Goal: Check status

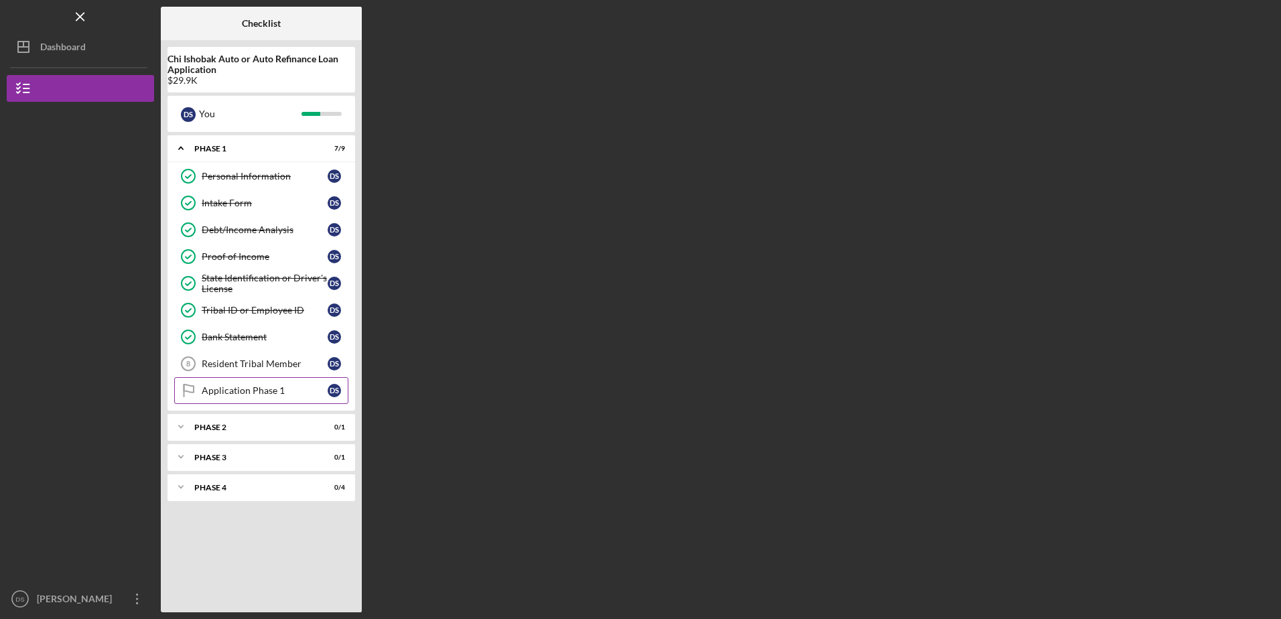
click at [283, 387] on div "Application Phase 1" at bounding box center [265, 390] width 126 height 11
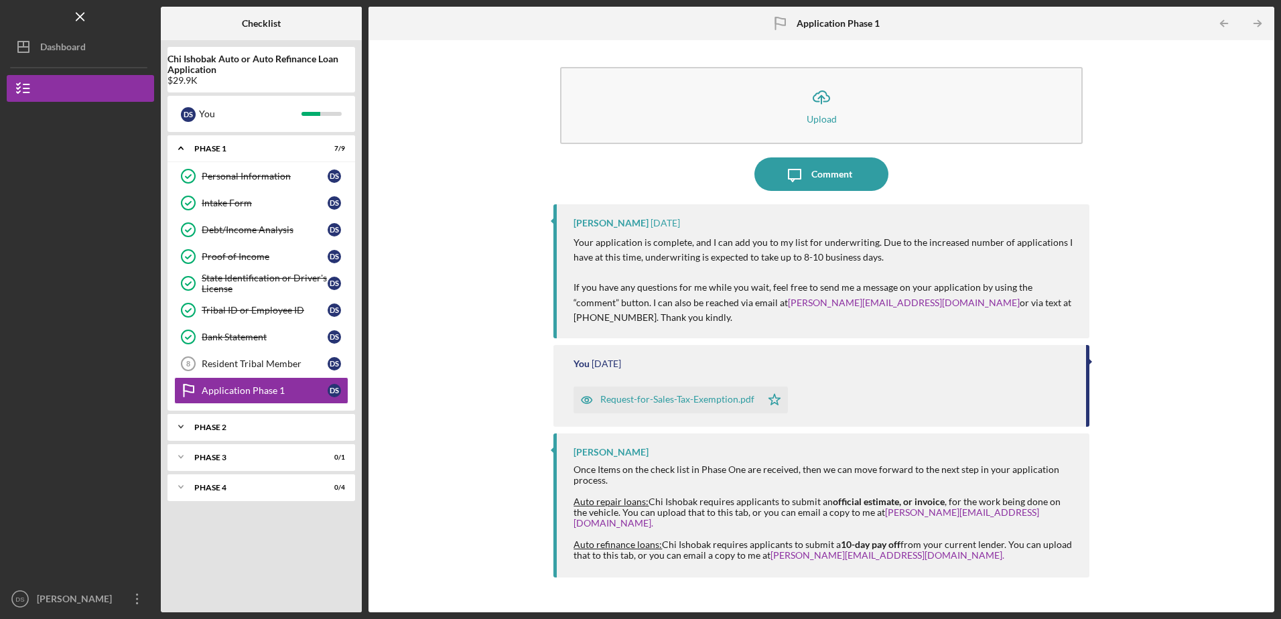
click at [213, 431] on div "Phase 2" at bounding box center [266, 427] width 144 height 8
click at [222, 453] on div "Application Stage 2" at bounding box center [265, 454] width 126 height 11
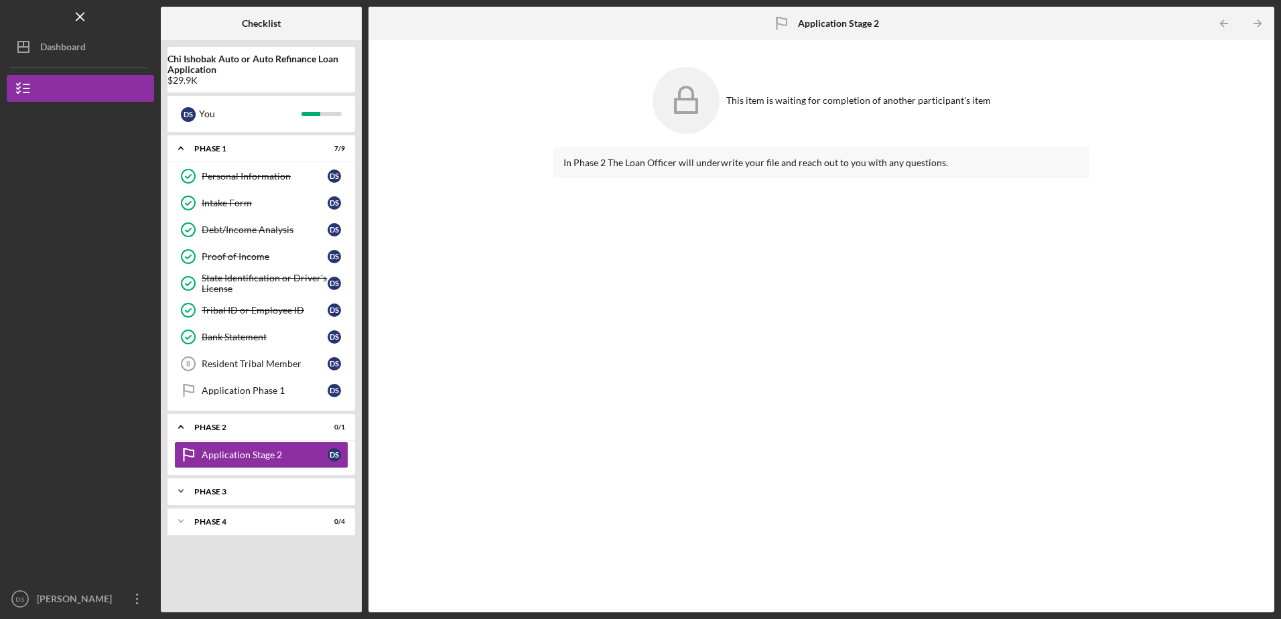
click at [224, 495] on div "Phase 3" at bounding box center [266, 492] width 144 height 8
click at [221, 520] on div "Decision" at bounding box center [265, 519] width 126 height 11
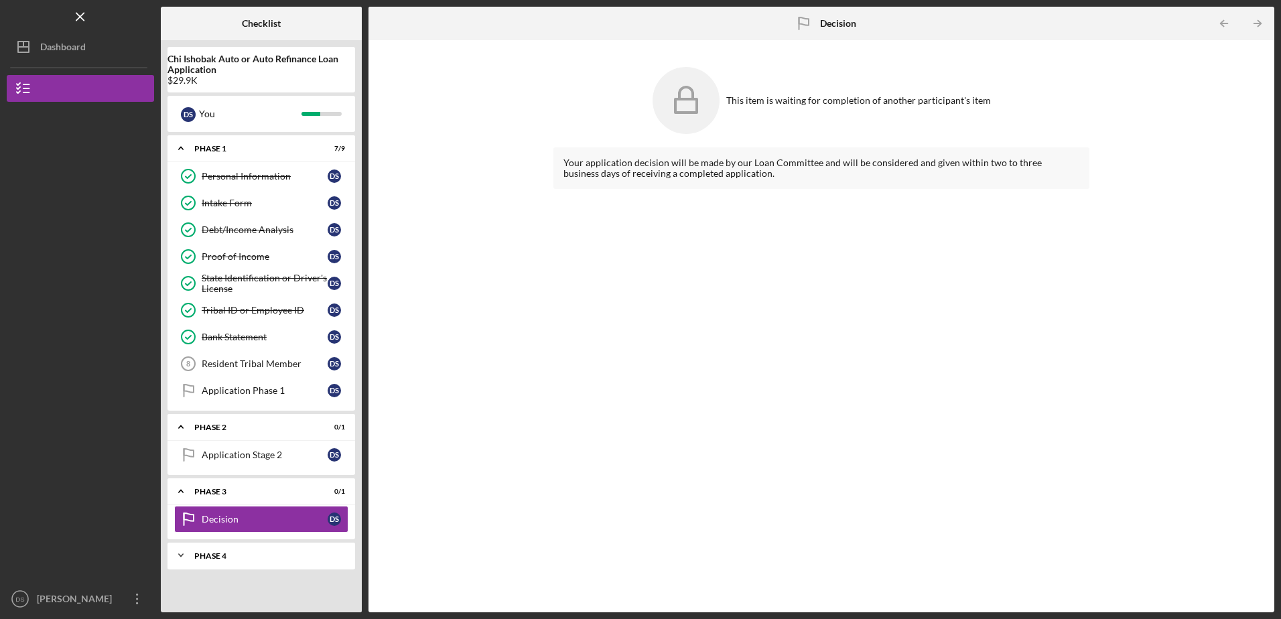
click at [226, 555] on div "Phase 4" at bounding box center [266, 556] width 144 height 8
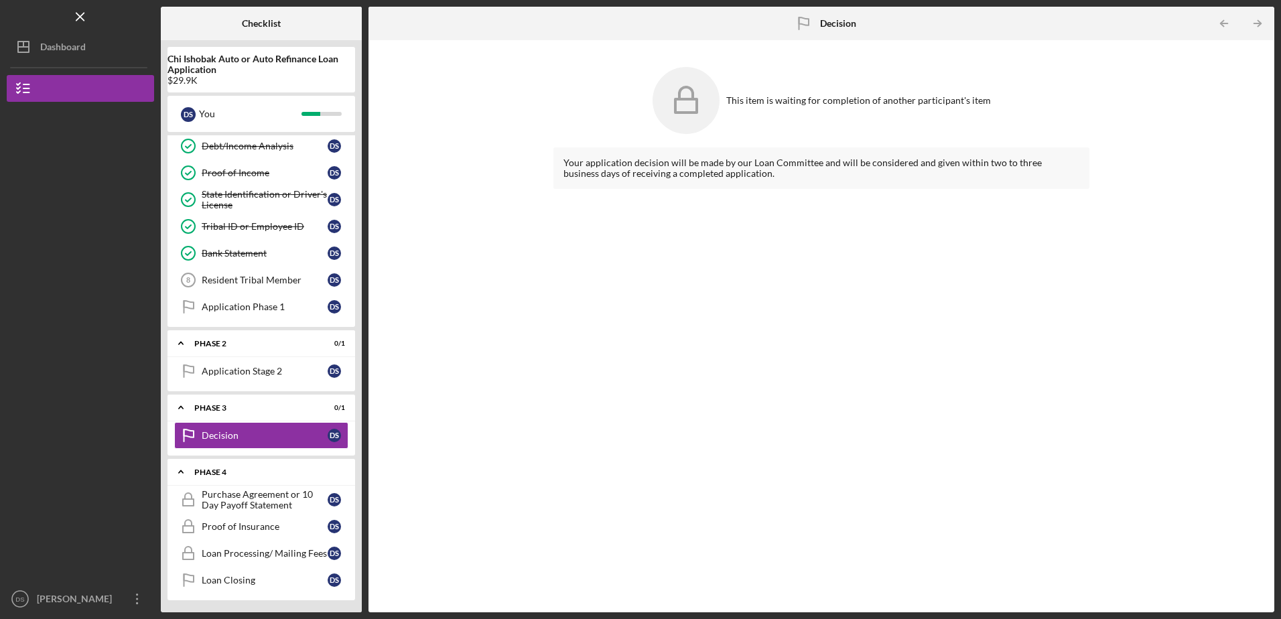
scroll to position [85, 0]
